Goal: Task Accomplishment & Management: Manage account settings

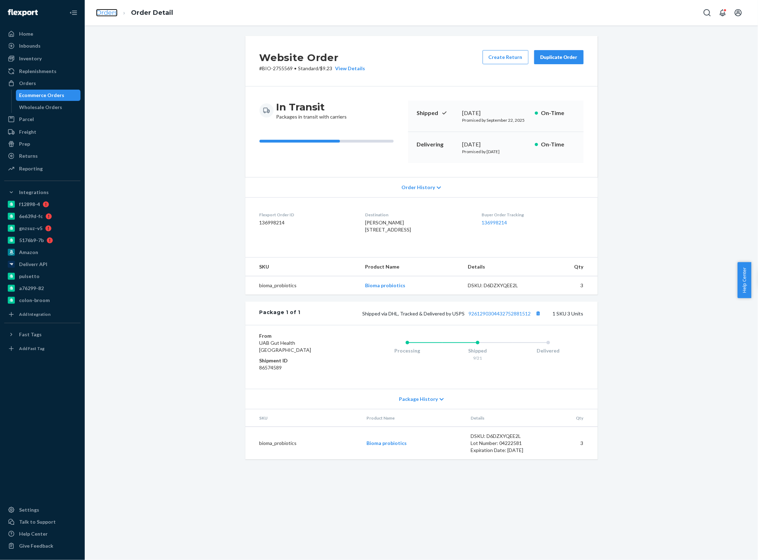
click at [105, 11] on link "Orders" at bounding box center [107, 13] width 22 height 8
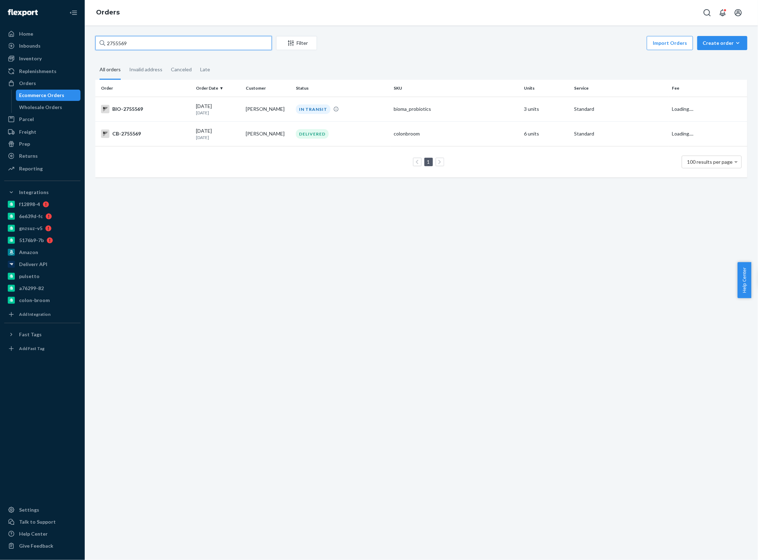
click at [147, 47] on input "2755569" at bounding box center [183, 43] width 176 height 14
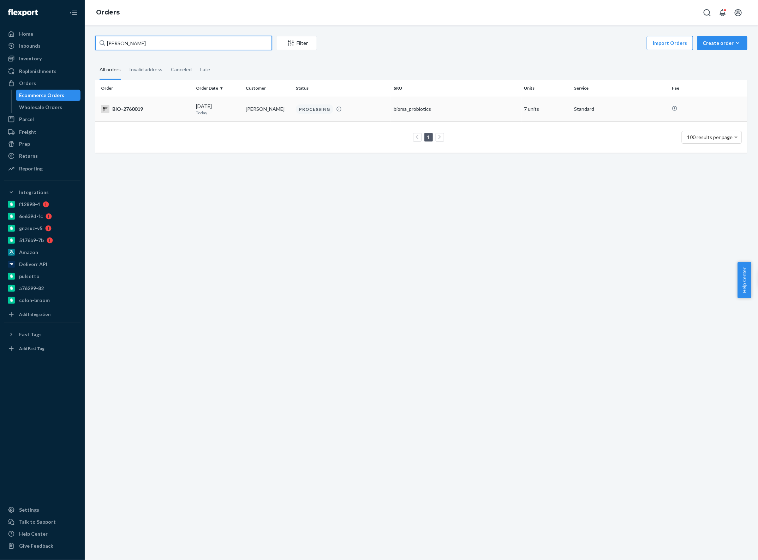
type input "[PERSON_NAME]"
click at [239, 104] on td "[DATE] [DATE]" at bounding box center [218, 109] width 50 height 25
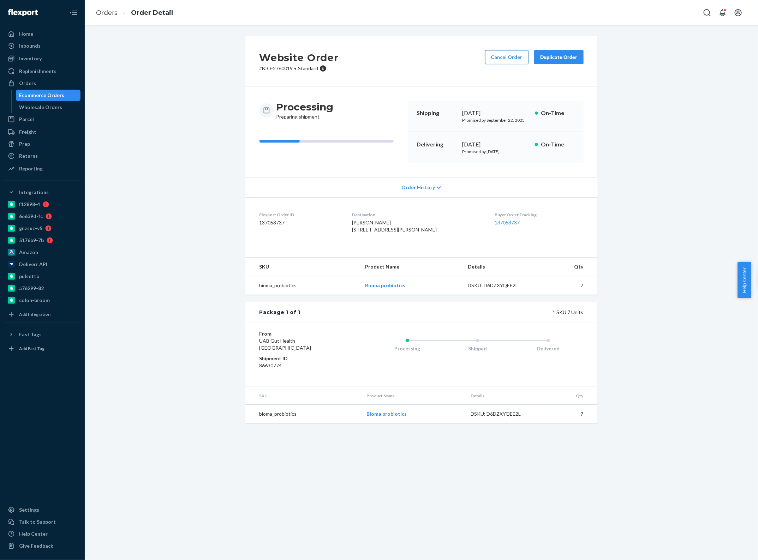
click at [505, 59] on button "Cancel Order" at bounding box center [506, 57] width 43 height 14
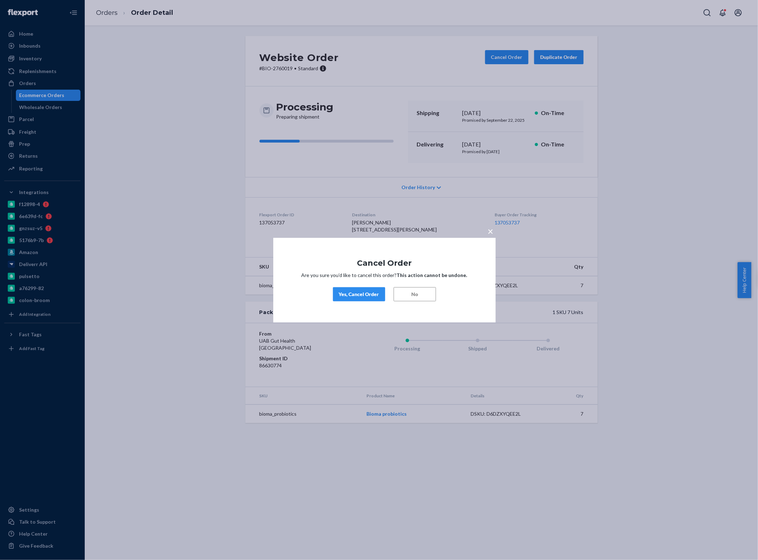
click at [367, 294] on div "Yes, Cancel Order" at bounding box center [359, 294] width 40 height 7
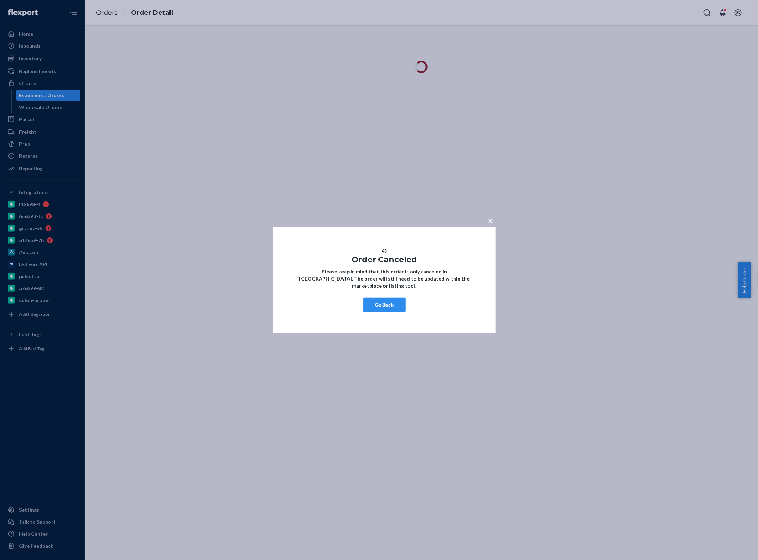
click at [386, 310] on button "Go Back" at bounding box center [384, 305] width 42 height 14
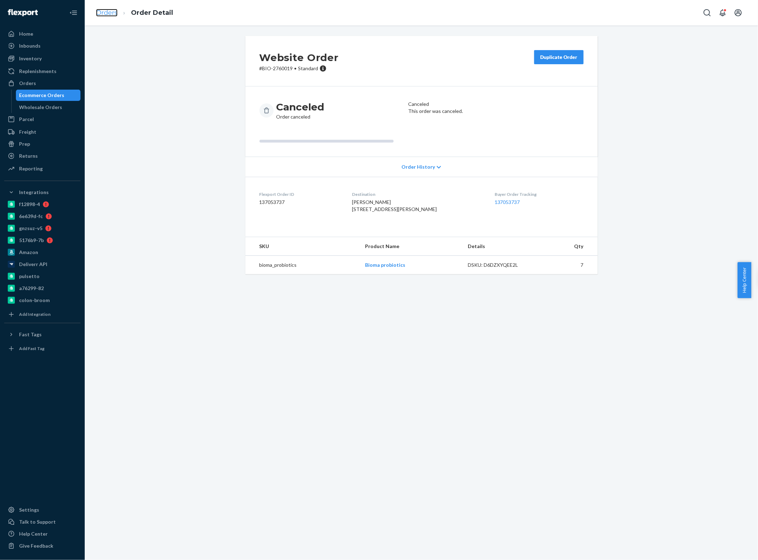
click at [112, 11] on link "Orders" at bounding box center [107, 13] width 22 height 8
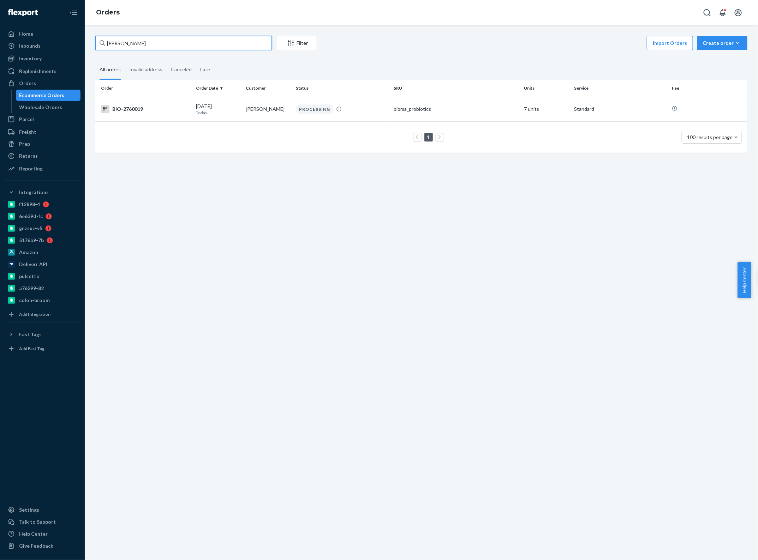
click at [149, 44] on input "[PERSON_NAME]" at bounding box center [183, 43] width 176 height 14
click at [194, 45] on input "[PERSON_NAME]" at bounding box center [183, 43] width 176 height 14
click at [190, 44] on input "[PERSON_NAME]" at bounding box center [183, 43] width 176 height 14
type input "[PERSON_NAME]"
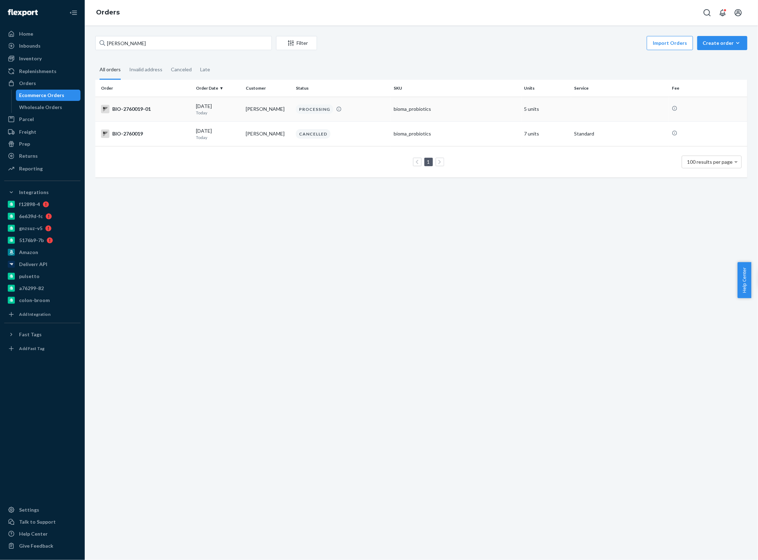
click at [221, 107] on div "[DATE] [DATE]" at bounding box center [218, 109] width 44 height 13
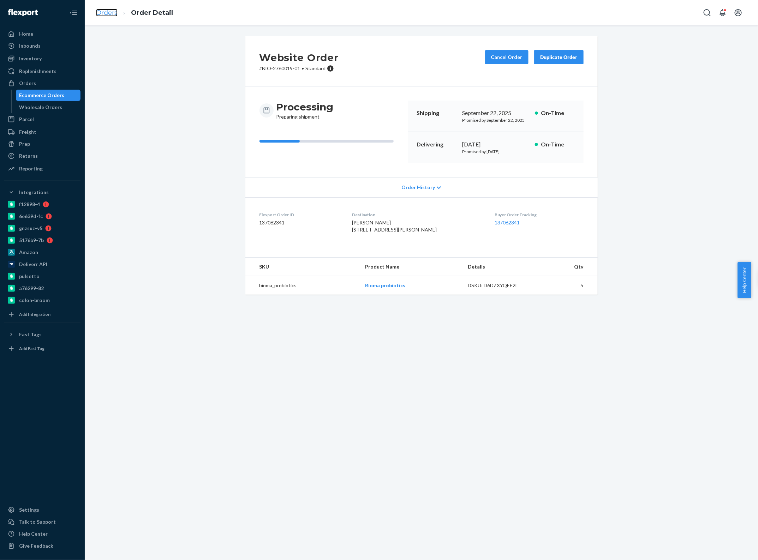
click at [108, 13] on link "Orders" at bounding box center [107, 13] width 22 height 8
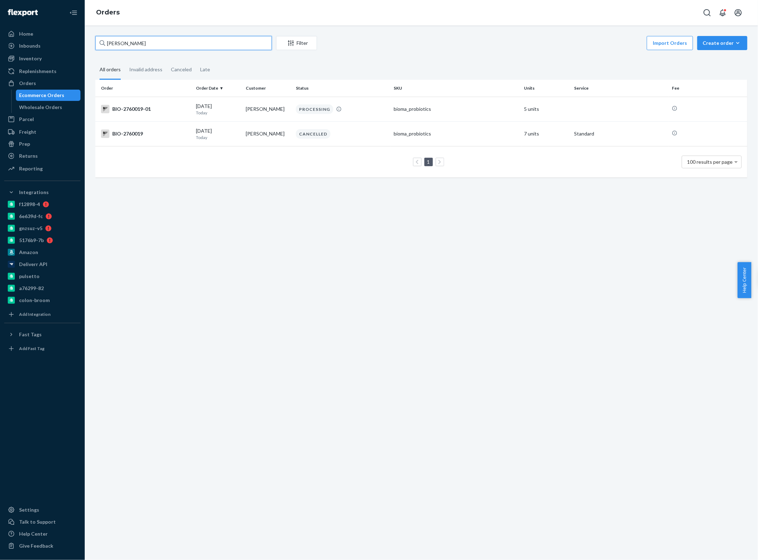
click at [147, 41] on input "[PERSON_NAME]" at bounding box center [183, 43] width 176 height 14
type input "[PERSON_NAME] book"
drag, startPoint x: 213, startPoint y: 135, endPoint x: 128, endPoint y: 133, distance: 84.7
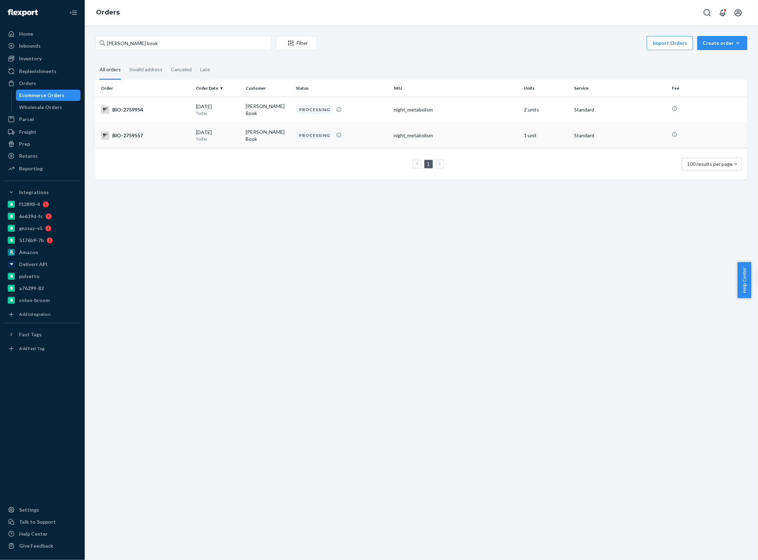
click at [128, 133] on div "BIO-2759557" at bounding box center [145, 135] width 89 height 8
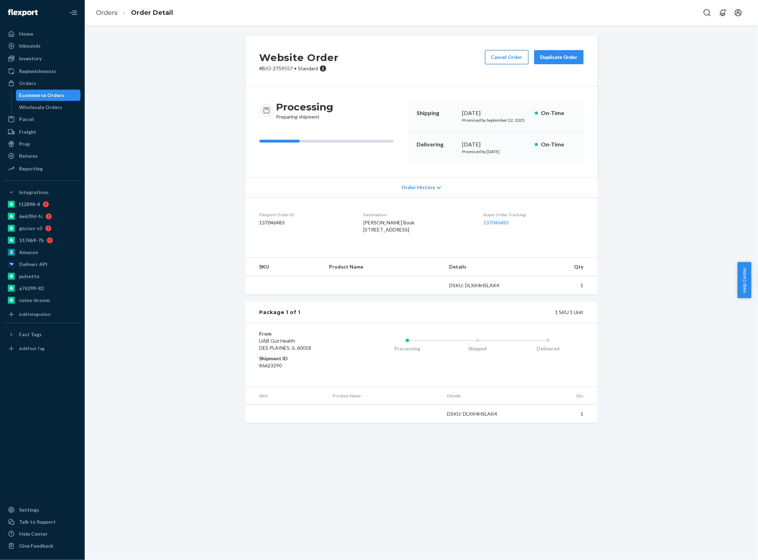
click at [514, 58] on button "Cancel Order" at bounding box center [506, 57] width 43 height 14
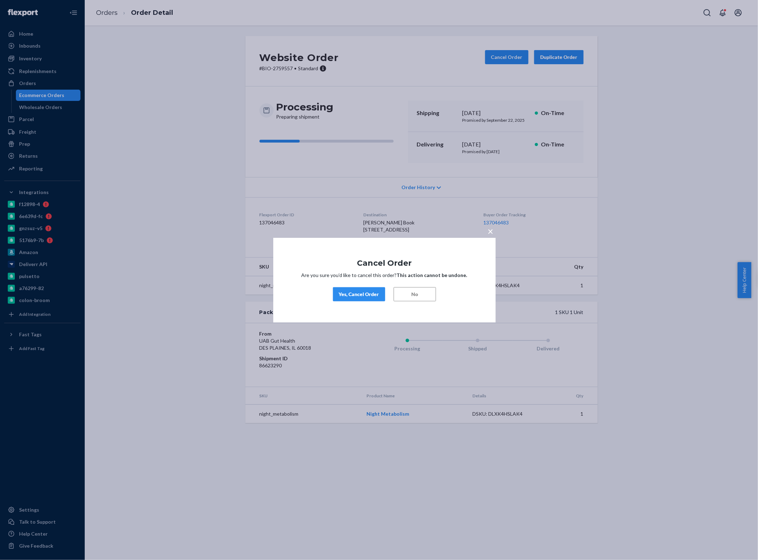
click at [372, 295] on div "Yes, Cancel Order" at bounding box center [359, 294] width 40 height 7
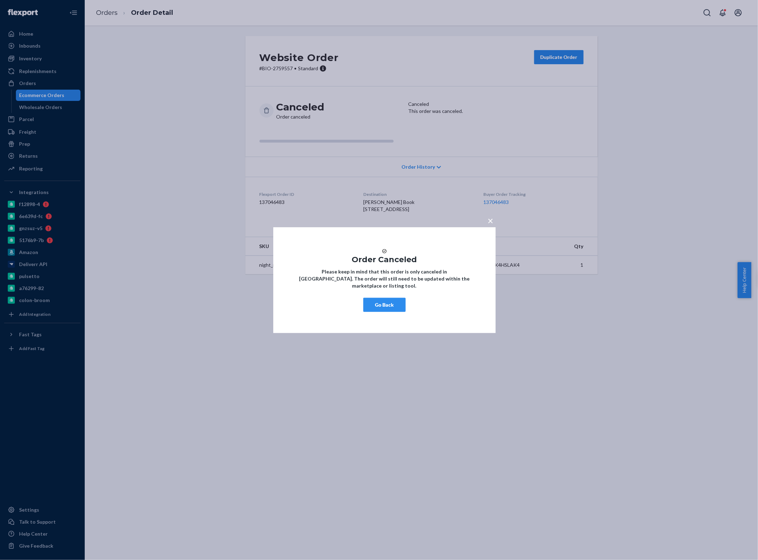
click at [386, 311] on button "Go Back" at bounding box center [384, 305] width 42 height 14
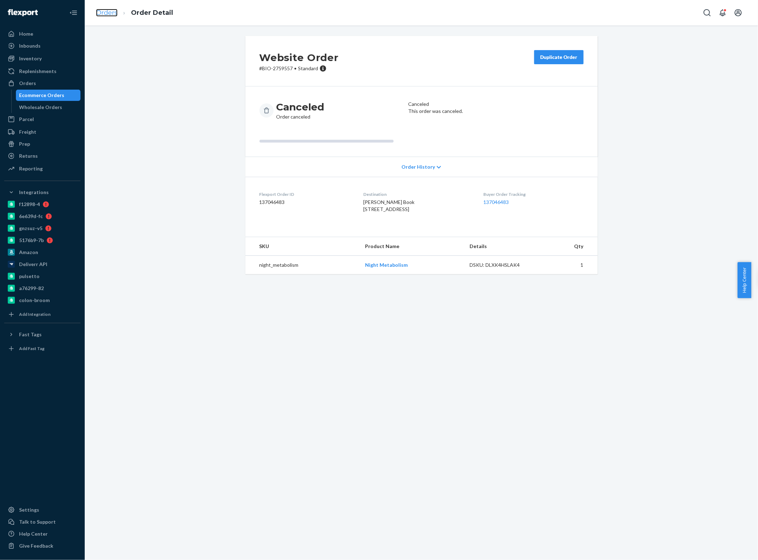
click at [113, 11] on link "Orders" at bounding box center [107, 13] width 22 height 8
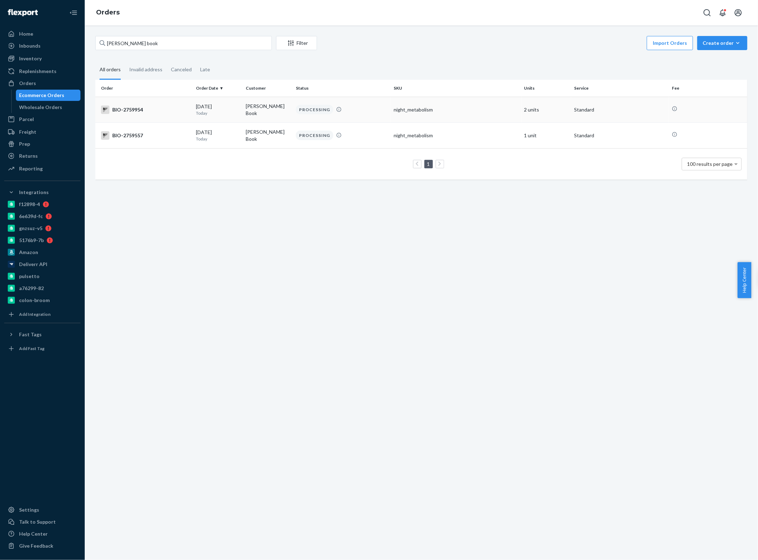
click at [202, 108] on div "[DATE] [DATE]" at bounding box center [218, 109] width 44 height 13
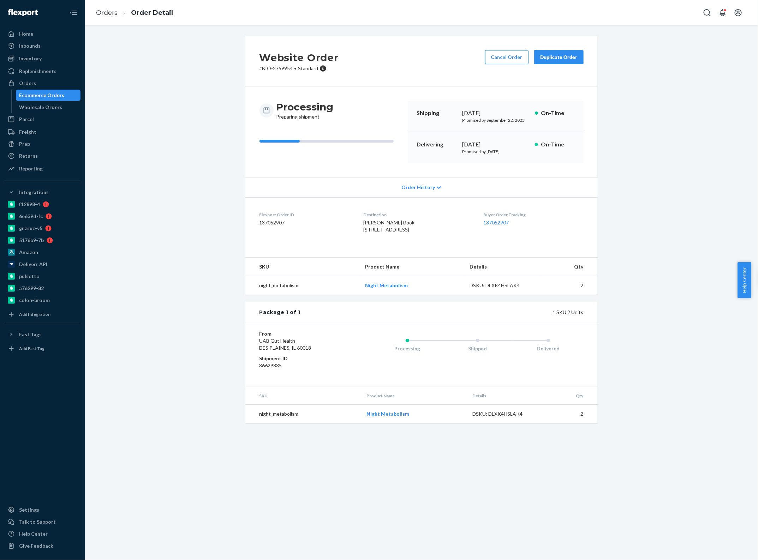
click at [494, 55] on button "Cancel Order" at bounding box center [506, 57] width 43 height 14
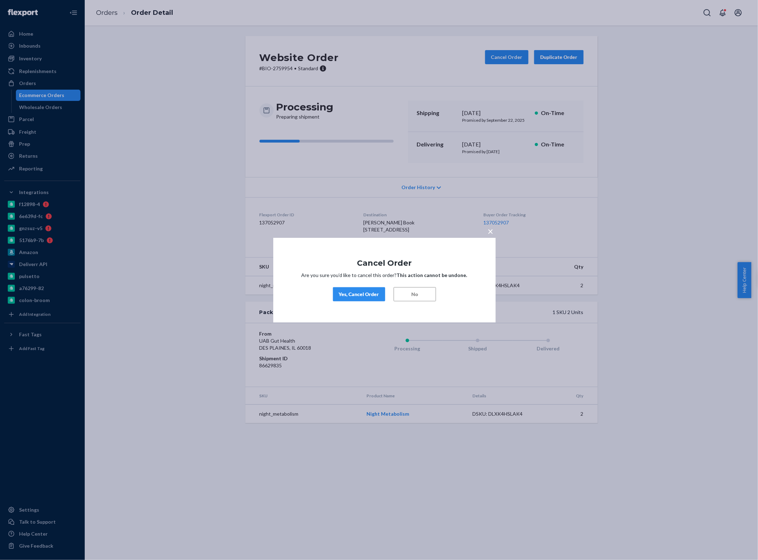
click at [371, 295] on div "Yes, Cancel Order" at bounding box center [359, 294] width 40 height 7
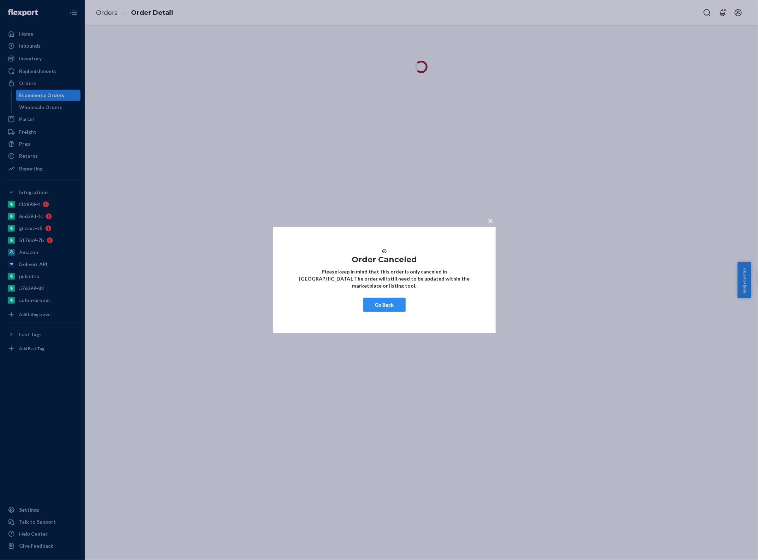
click at [380, 306] on button "Go Back" at bounding box center [384, 305] width 42 height 14
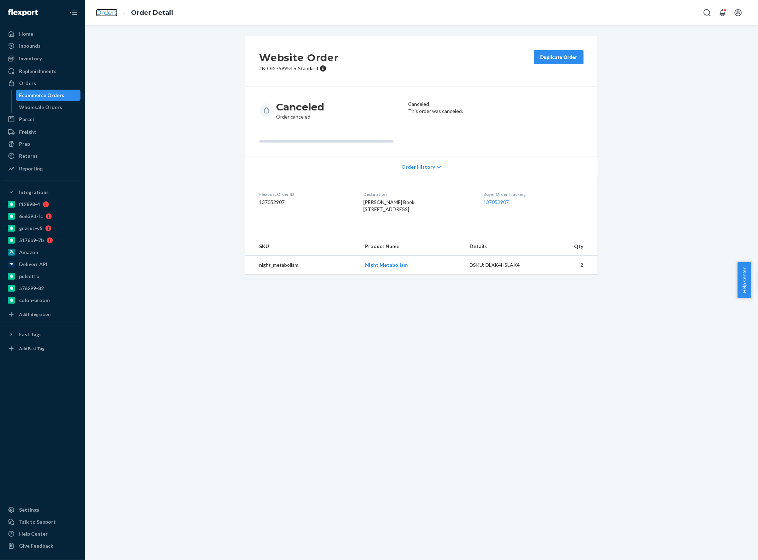
click at [102, 16] on link "Orders" at bounding box center [107, 13] width 22 height 8
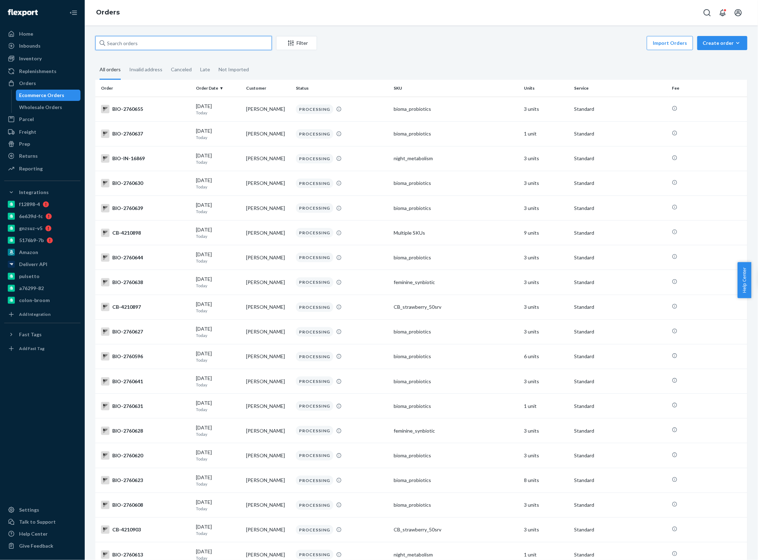
click at [133, 45] on input "text" at bounding box center [183, 43] width 176 height 14
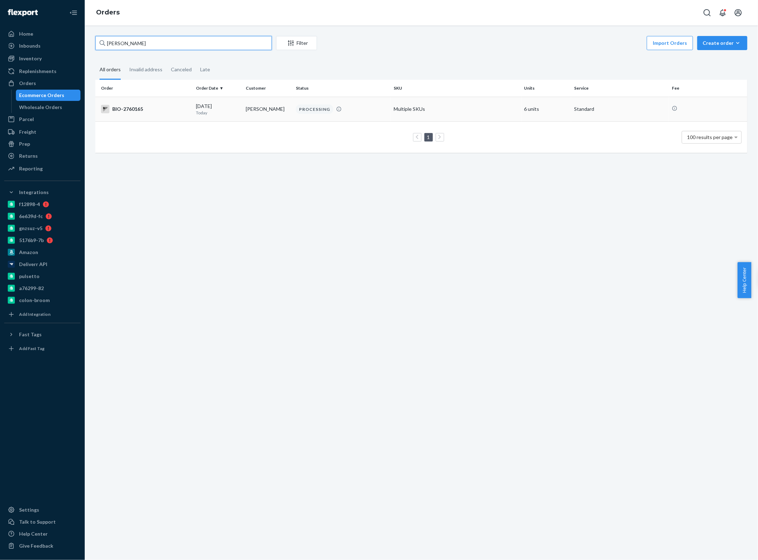
type input "Emily Hoggatt"
click at [231, 107] on div "[DATE] [DATE]" at bounding box center [218, 109] width 44 height 13
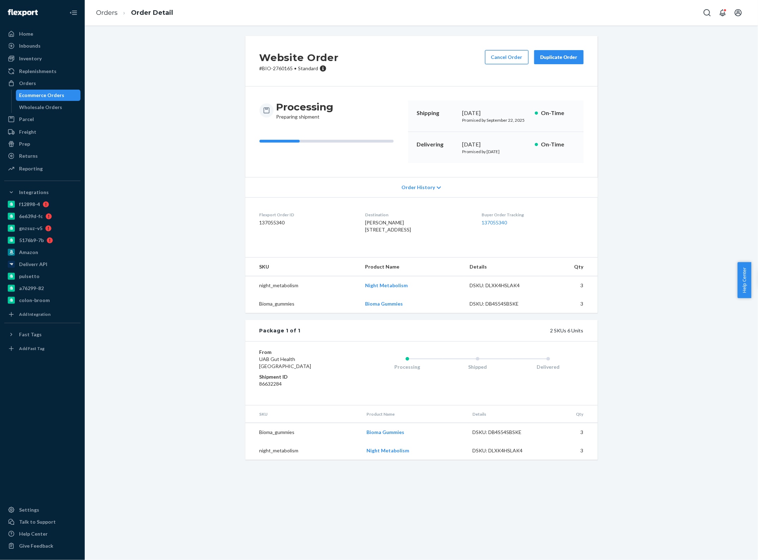
click at [505, 61] on button "Cancel Order" at bounding box center [506, 57] width 43 height 14
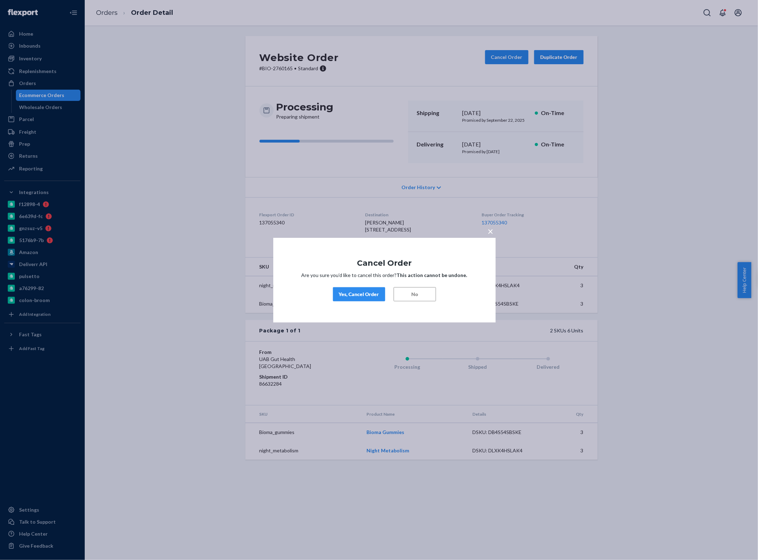
click at [362, 292] on div "Yes, Cancel Order" at bounding box center [359, 294] width 40 height 7
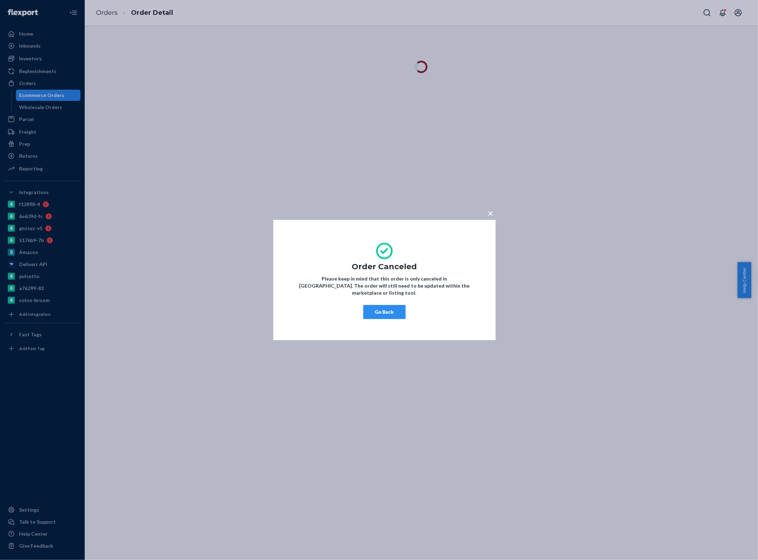
click at [387, 305] on button "Go Back" at bounding box center [384, 312] width 42 height 14
